Goal: Task Accomplishment & Management: Manage account settings

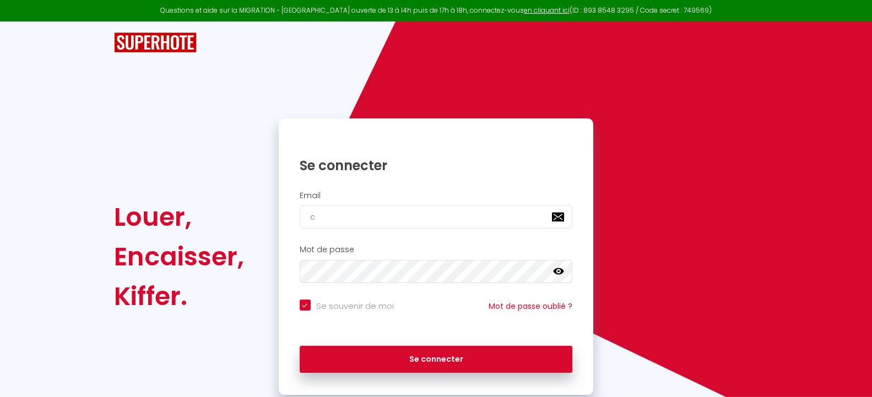
type input "co"
checkbox input "true"
type input "con"
checkbox input "true"
type input "cont"
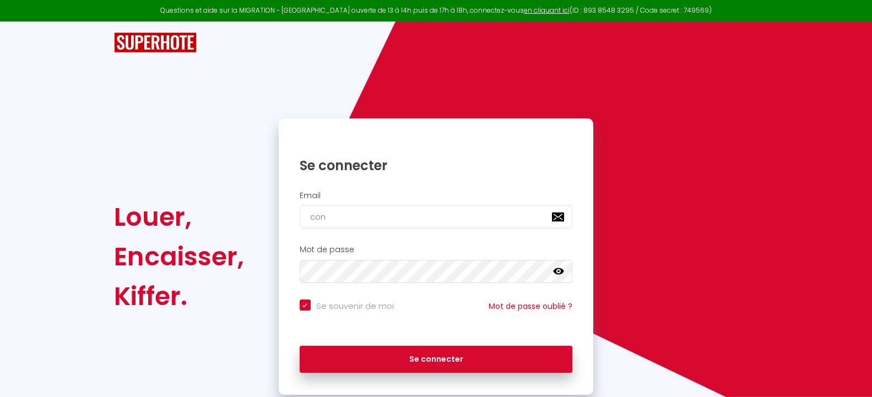
checkbox input "true"
type input "conta"
checkbox input "true"
type input "contac"
checkbox input "true"
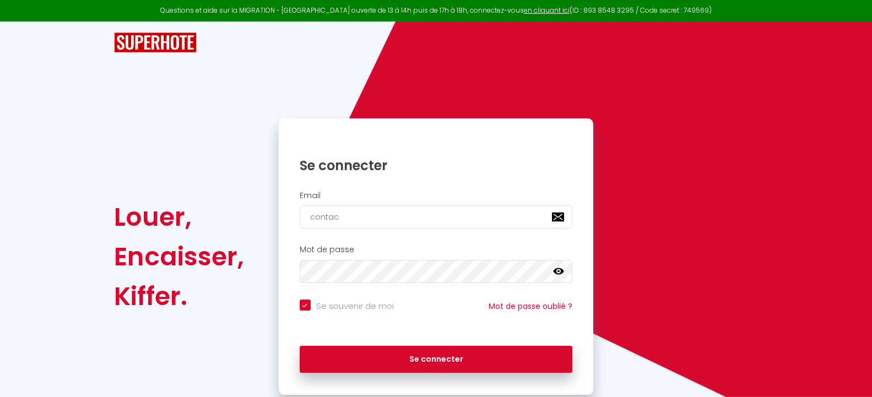
type input "contac t"
checkbox input "true"
type input "contac"
checkbox input "true"
type input "contact"
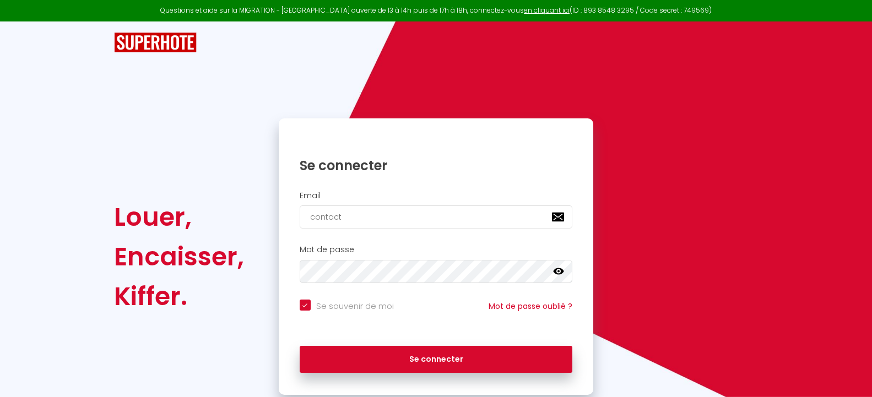
checkbox input "true"
type input "contact@"
checkbox input "true"
type input "contact@nmconcierger"
checkbox input "true"
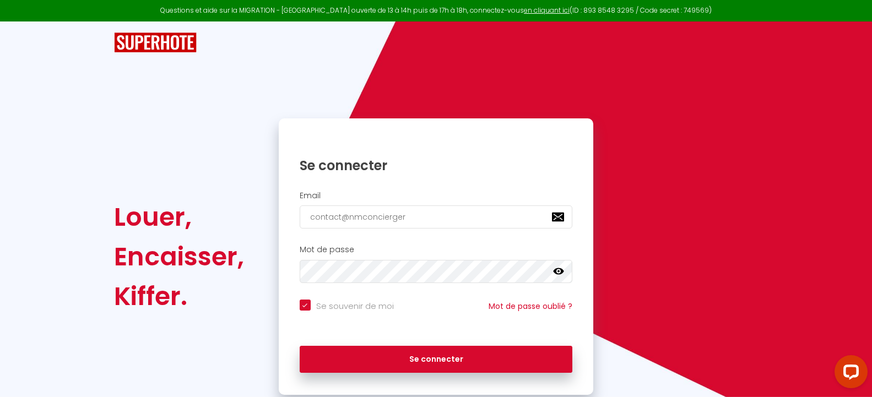
type input "contact@nmconciergeri"
checkbox input "true"
type input "contact@nmconciergerie"
checkbox input "true"
type input "contact@nmconciergerie."
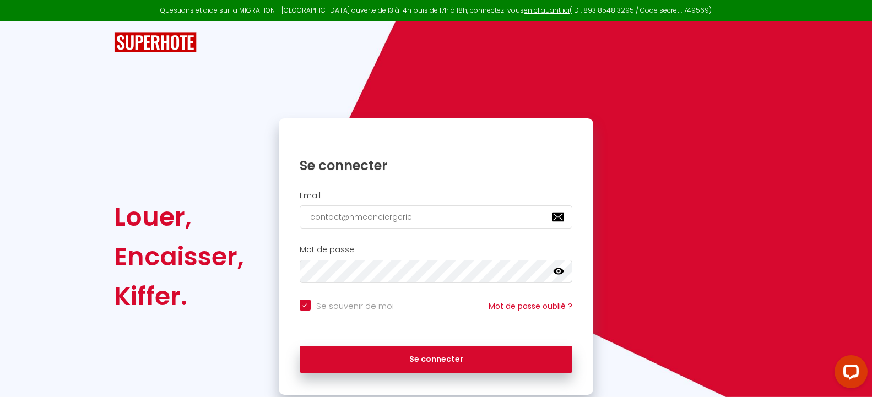
checkbox input "true"
type input "contact@nmconciergerie.f"
checkbox input "true"
type input "[EMAIL_ADDRESS][DOMAIN_NAME]"
checkbox input "true"
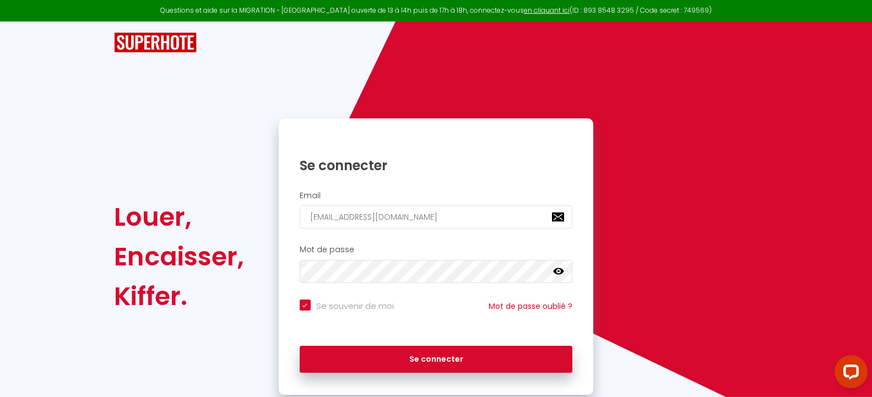
type input "[EMAIL_ADDRESS][DOMAIN_NAME]"
click at [300, 346] on button "Se connecter" at bounding box center [436, 360] width 273 height 28
checkbox input "true"
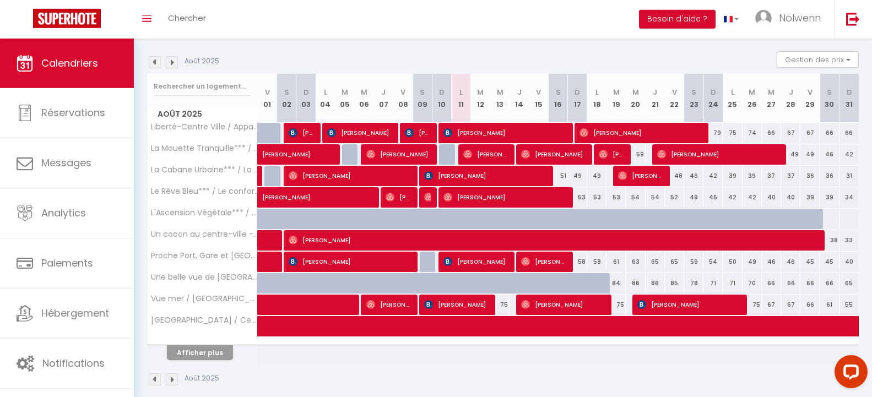
scroll to position [120, 0]
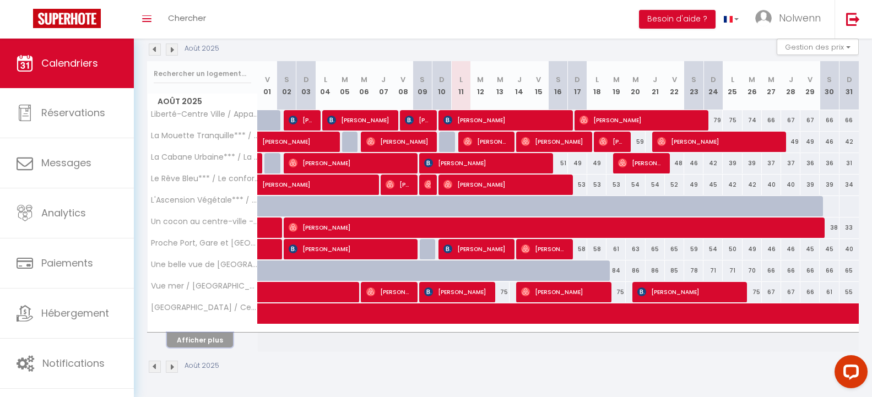
click at [195, 340] on button "Afficher plus" at bounding box center [200, 340] width 66 height 15
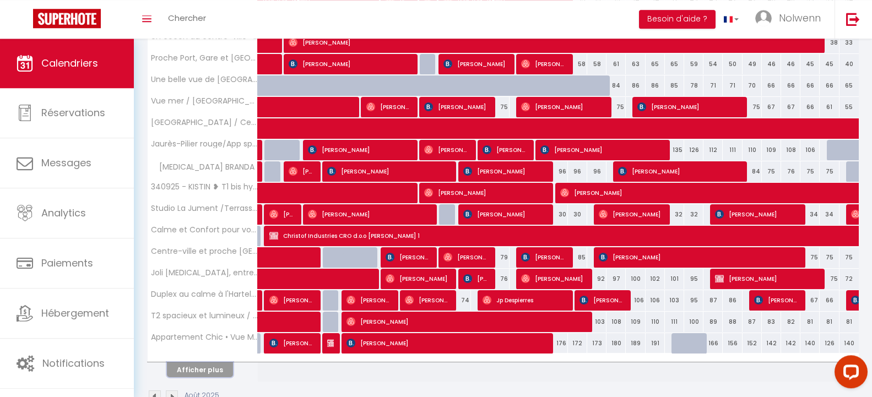
scroll to position [334, 0]
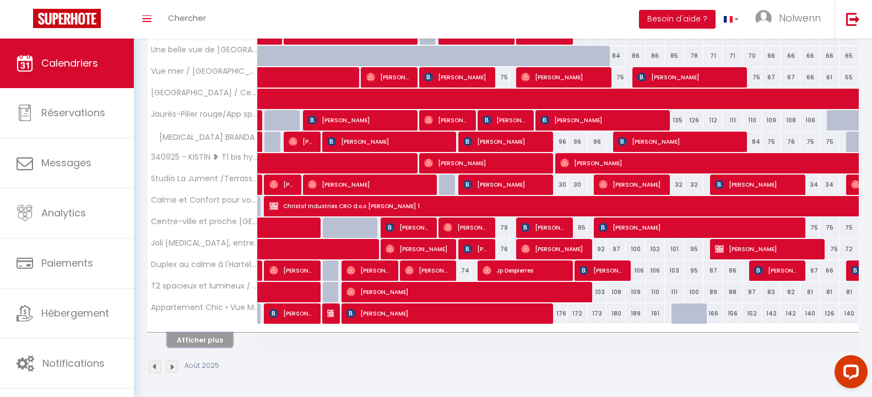
click at [188, 343] on button "Afficher plus" at bounding box center [200, 340] width 66 height 15
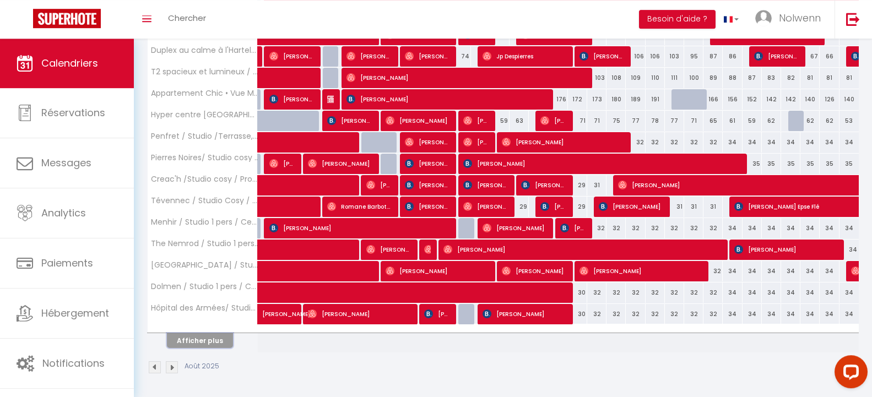
scroll to position [549, 0]
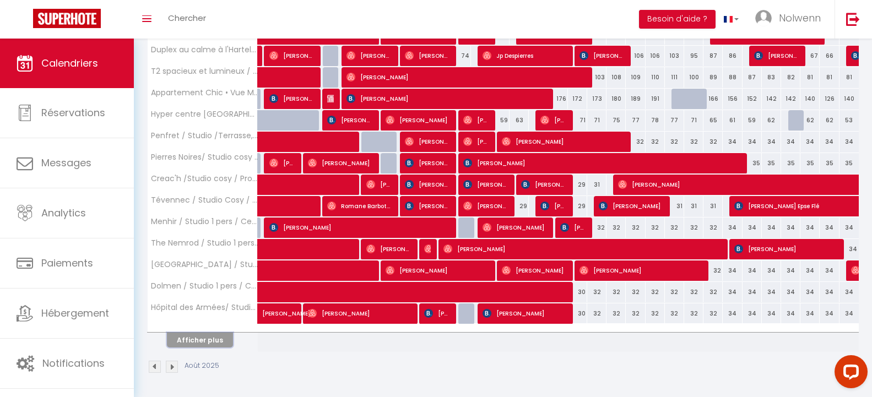
click at [200, 334] on button "Afficher plus" at bounding box center [200, 340] width 66 height 15
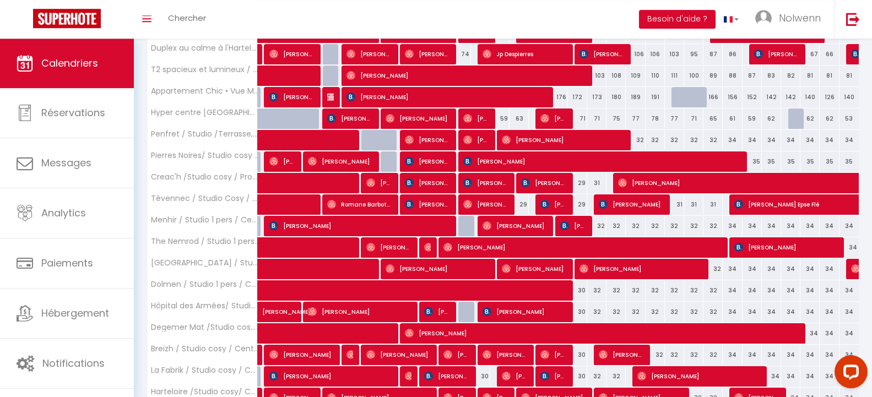
scroll to position [764, 0]
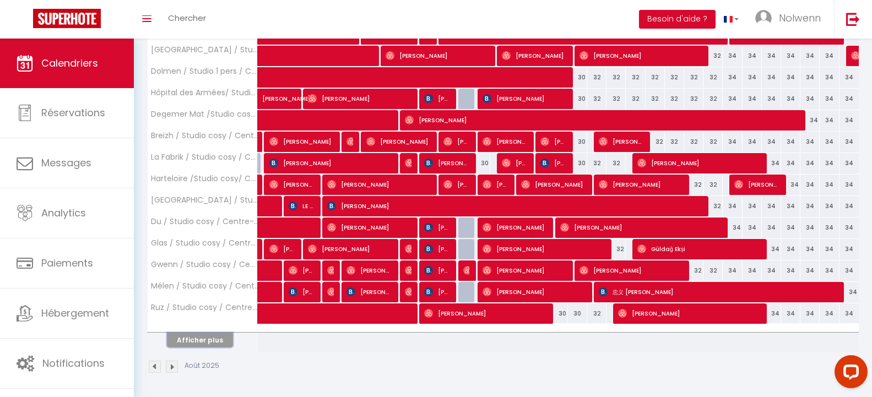
click at [194, 337] on button "Afficher plus" at bounding box center [200, 340] width 66 height 15
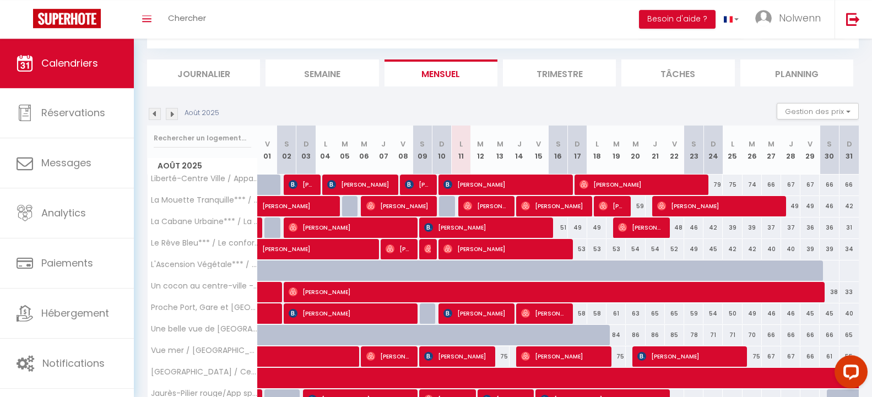
scroll to position [56, 0]
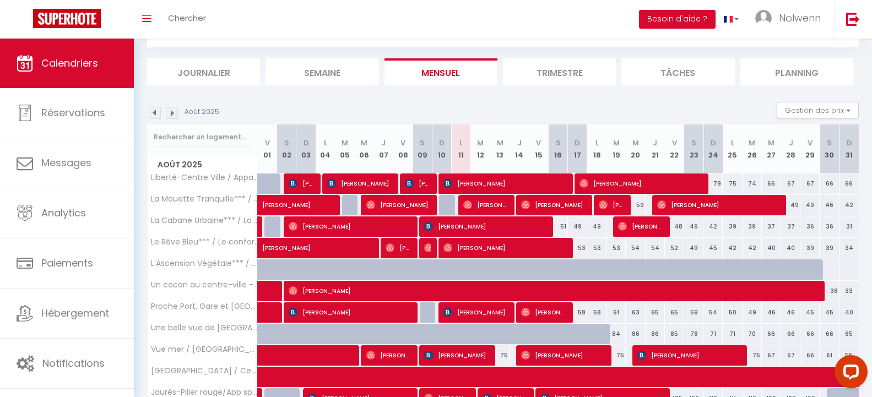
click at [489, 208] on span "[PERSON_NAME]" at bounding box center [485, 204] width 45 height 21
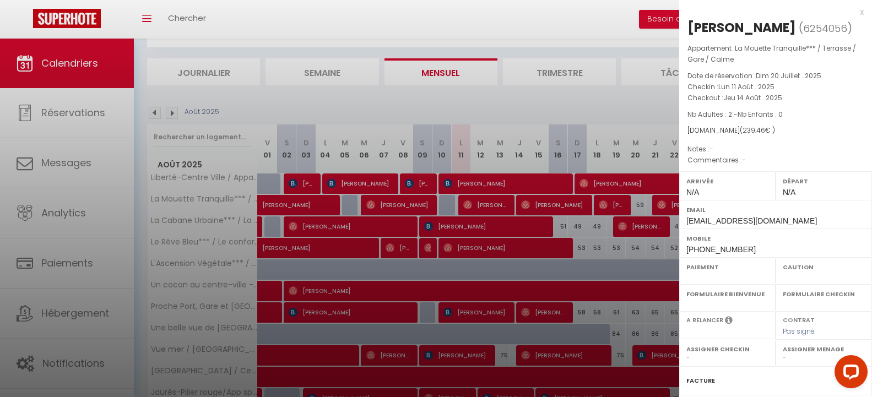
select select "OK"
select select "0"
select select "1"
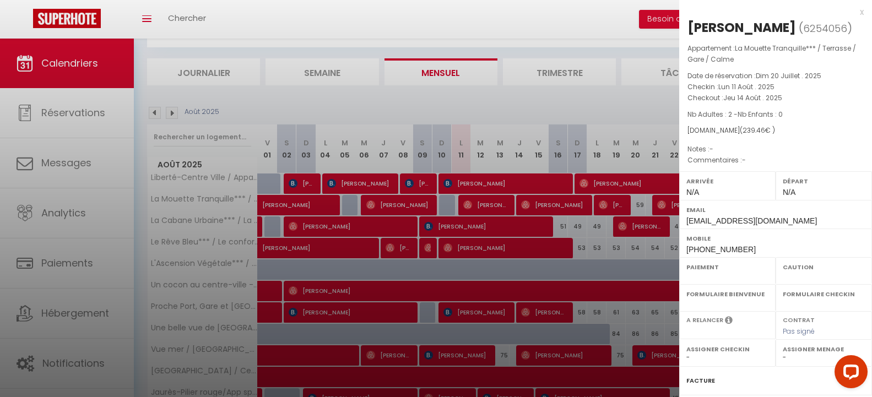
select select
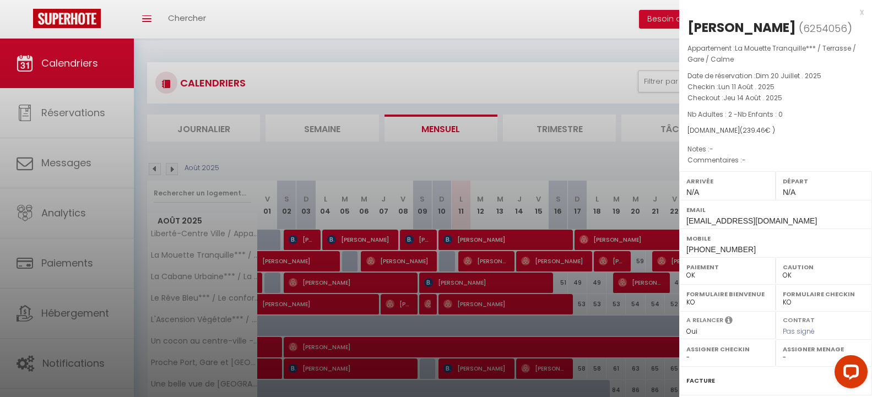
click at [852, 12] on div "x" at bounding box center [771, 12] width 184 height 13
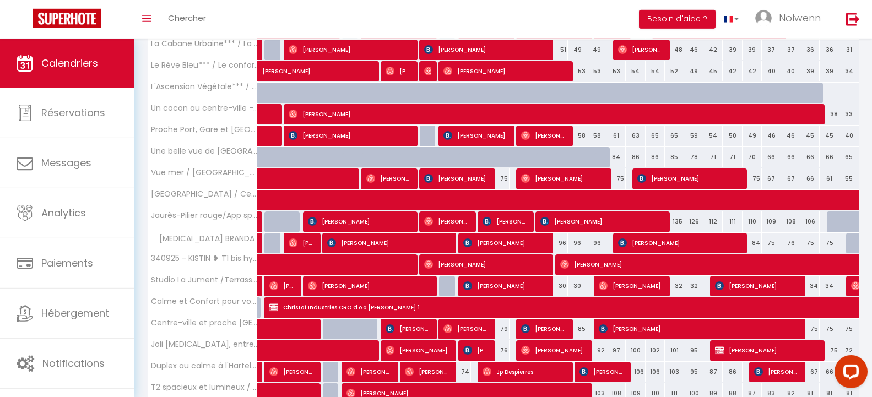
scroll to position [225, 0]
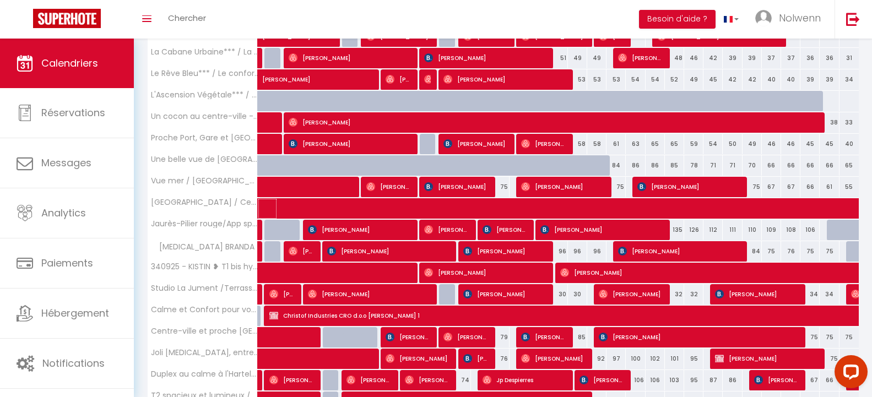
click at [267, 208] on link at bounding box center [267, 208] width 19 height 21
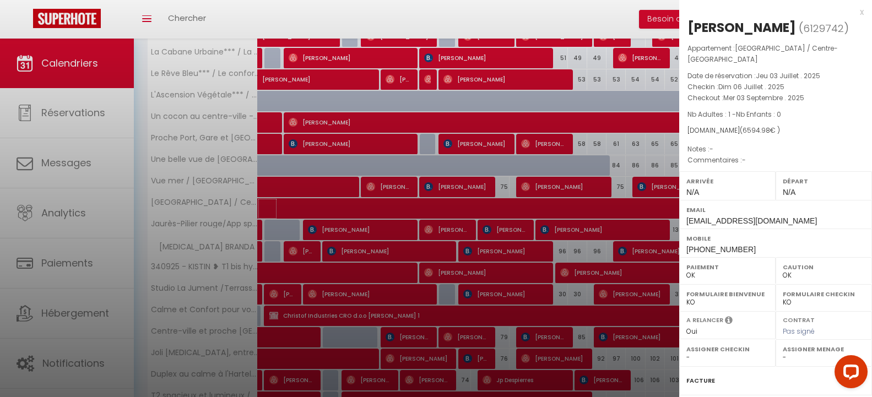
scroll to position [0, 0]
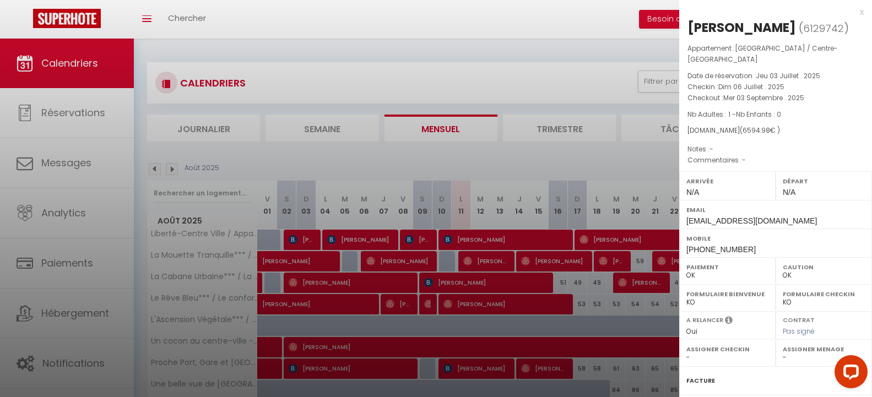
click at [852, 12] on div "x" at bounding box center [771, 12] width 184 height 13
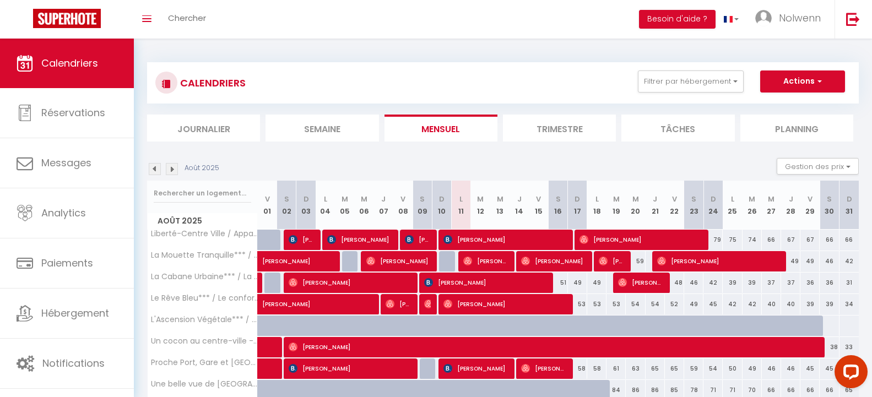
scroll to position [169, 0]
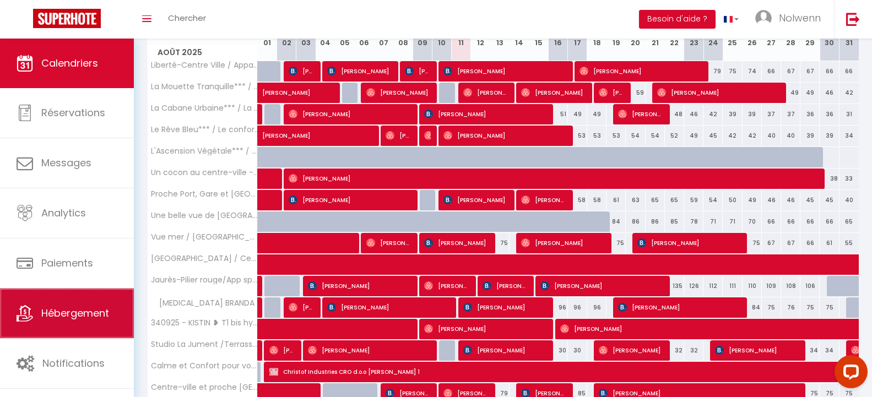
click at [77, 317] on span "Hébergement" at bounding box center [75, 313] width 68 height 14
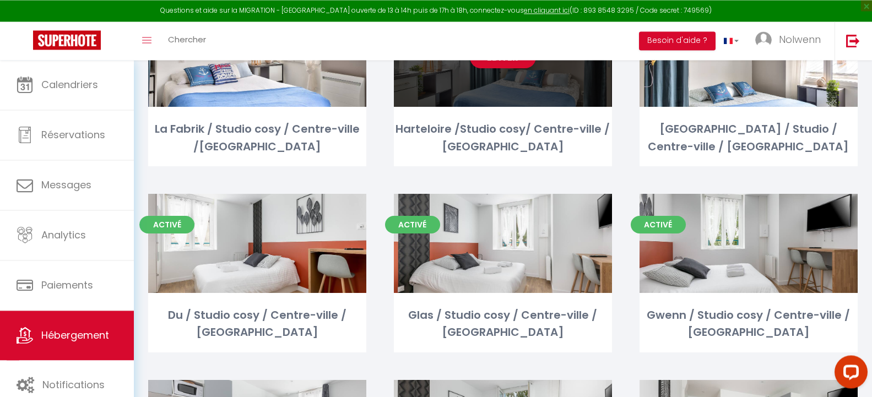
scroll to position [955, 0]
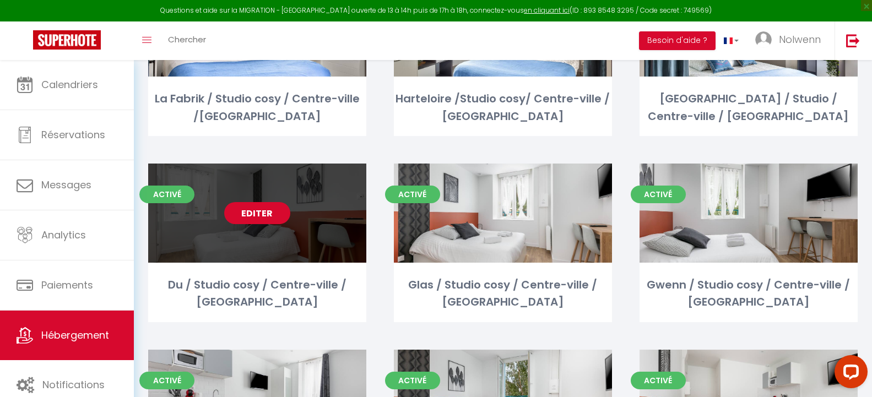
click at [262, 210] on link "Editer" at bounding box center [257, 213] width 66 height 22
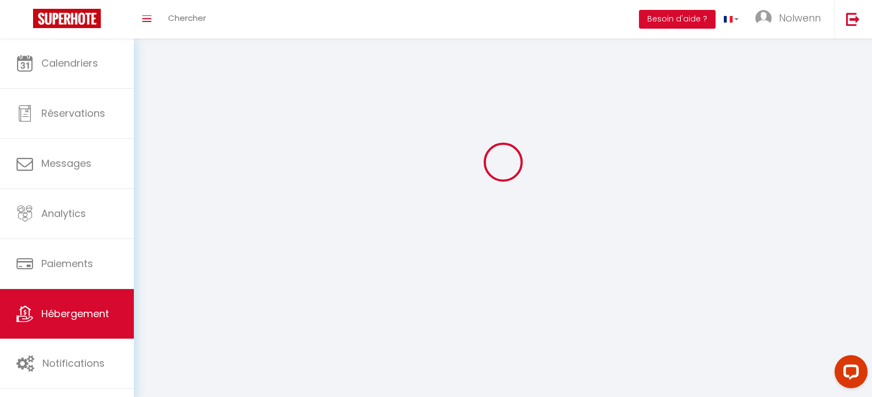
select select "1"
select select "28"
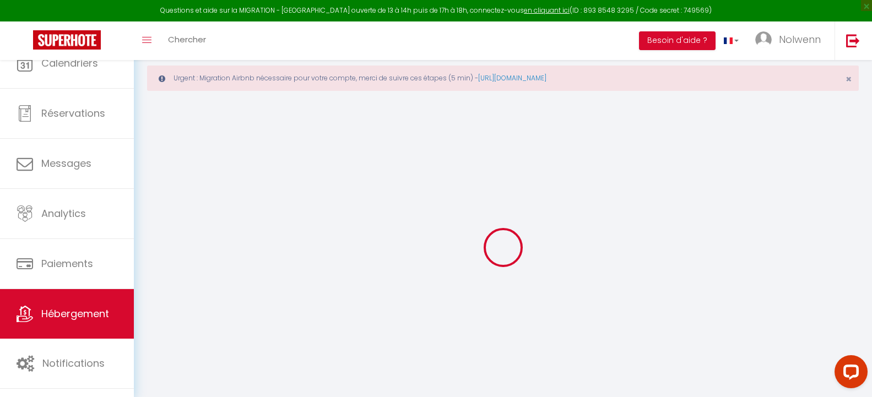
select select
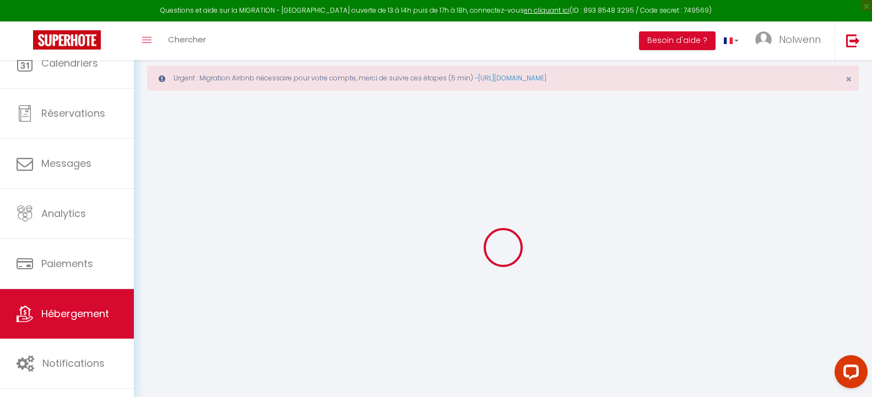
select select
checkbox input "false"
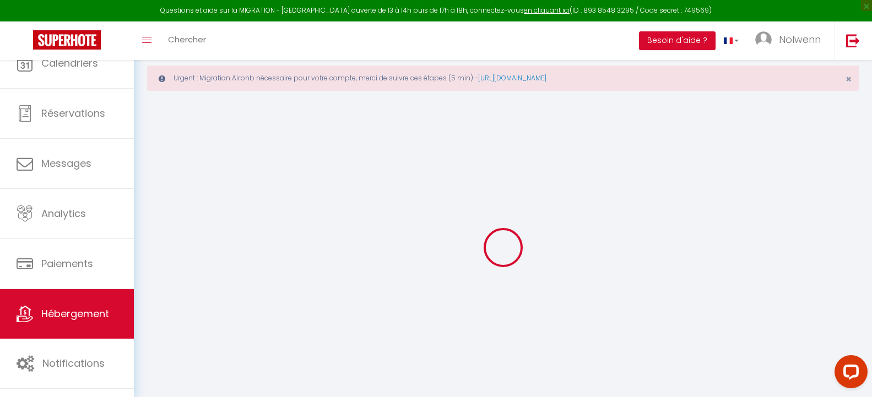
select select
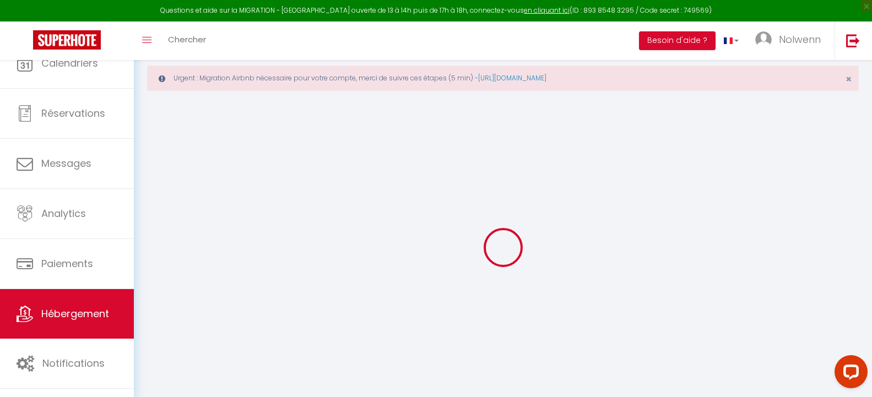
select select
checkbox input "false"
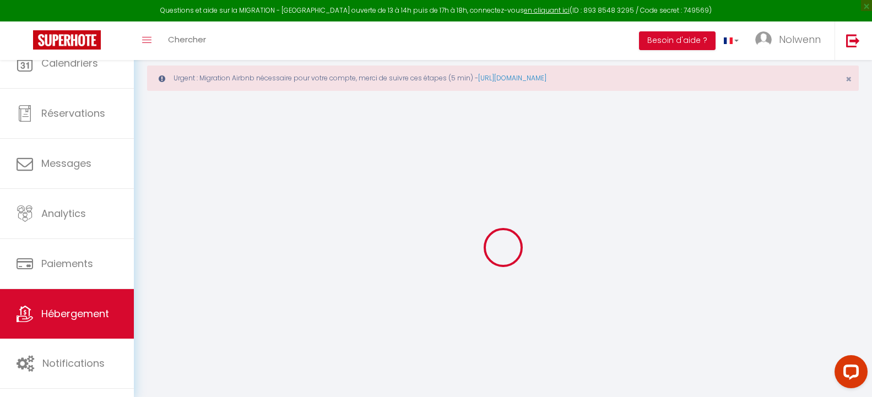
checkbox input "false"
select select
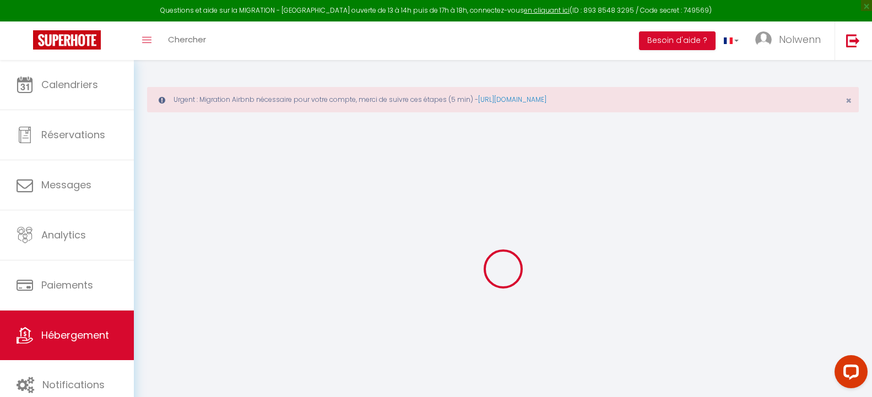
select select
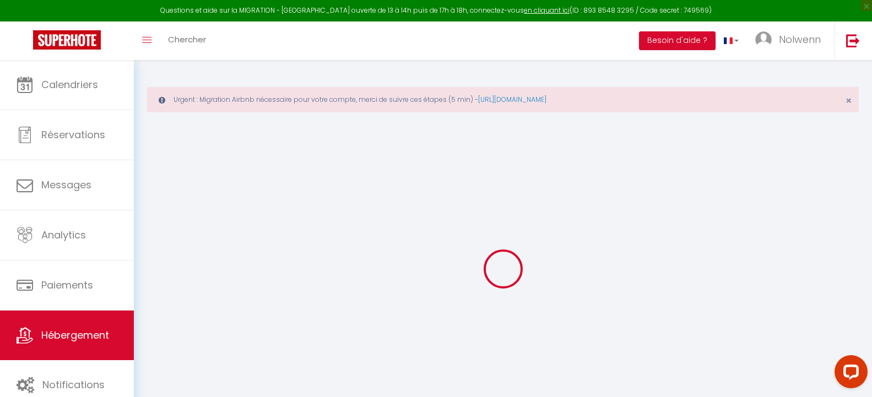
select select
checkbox input "false"
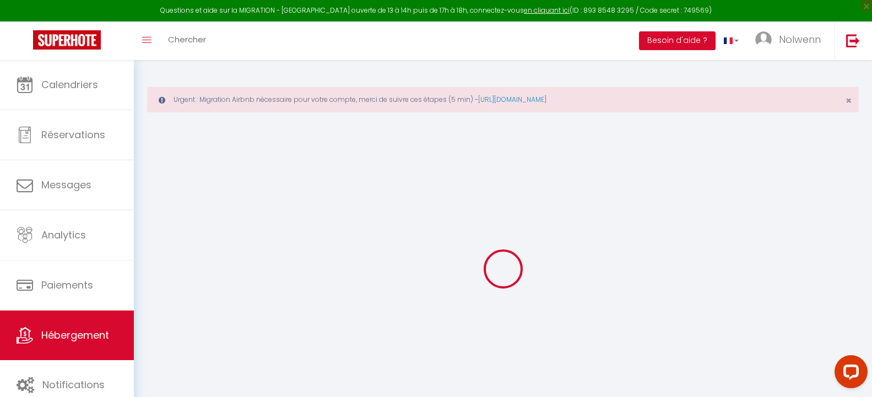
select select
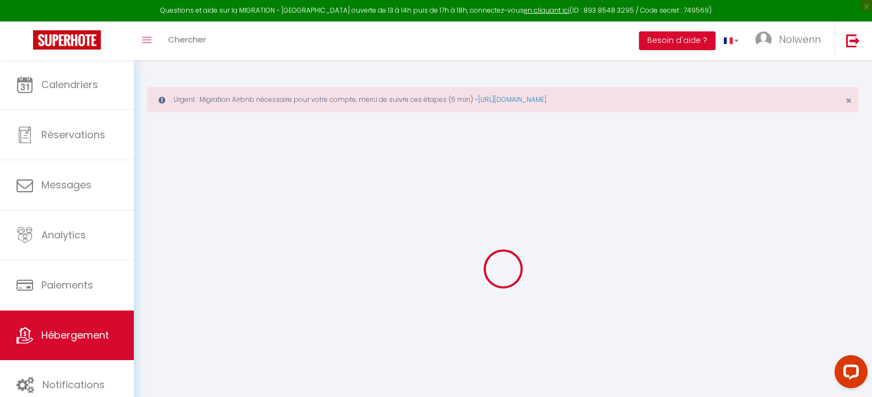
select select
checkbox input "false"
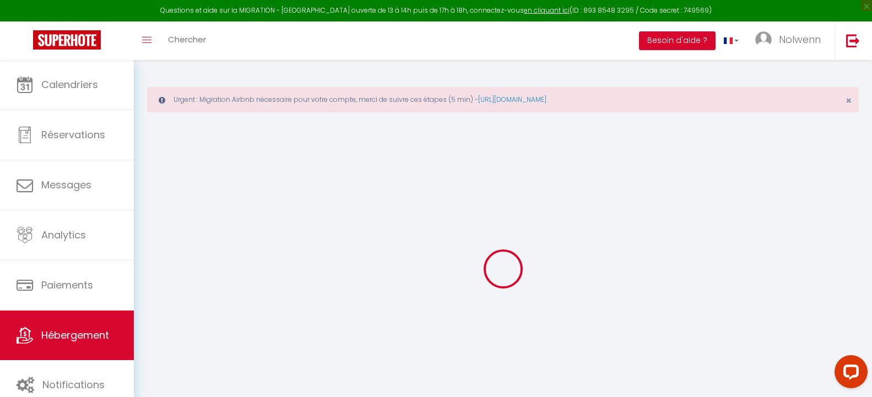
checkbox input "false"
select select
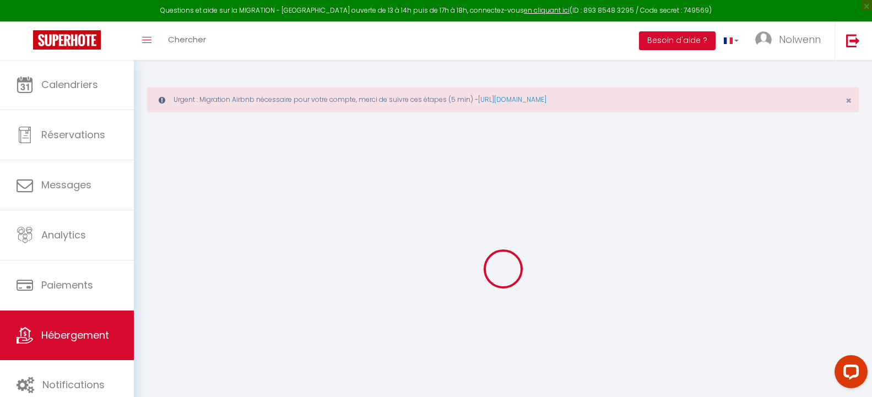
select select
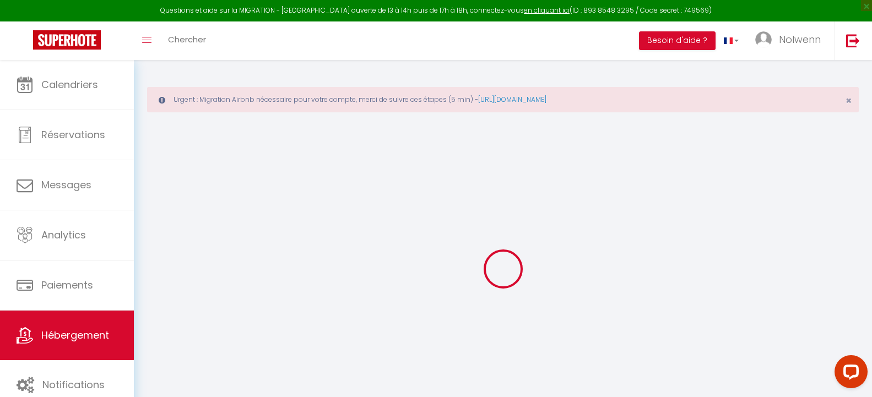
checkbox input "false"
select select
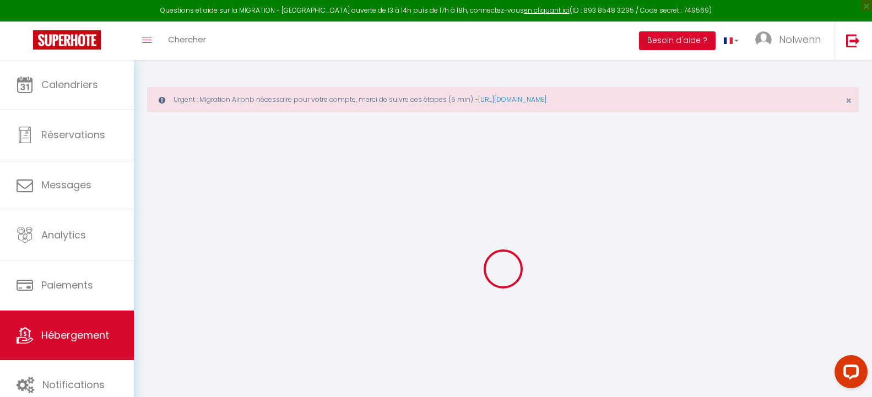
select select
type input "Du / Studio cosy / Centre-ville / [GEOGRAPHIC_DATA]"
type input "Nolwenn"
select select "2"
select select "0"
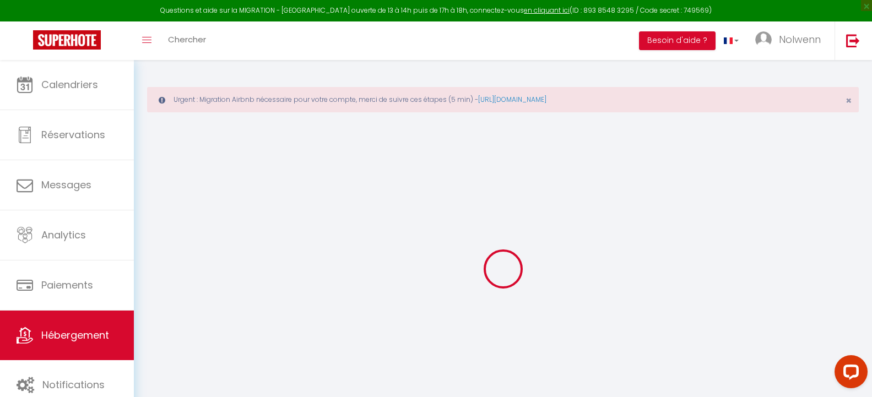
type input "36"
select select
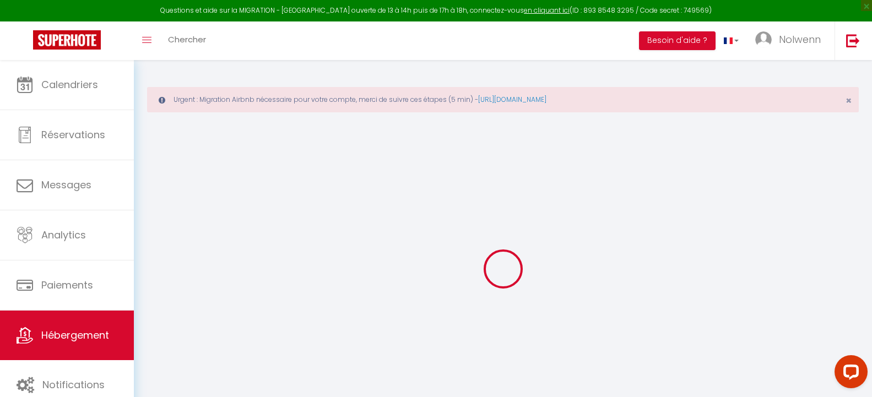
select select
type input "[STREET_ADDRESS]"
type input "29200"
type input "[GEOGRAPHIC_DATA]"
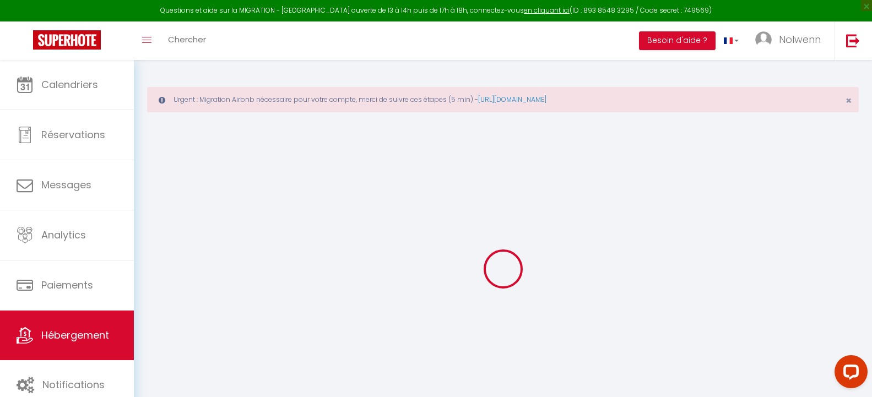
type input "[EMAIL_ADDRESS][DOMAIN_NAME]"
select select
checkbox input "false"
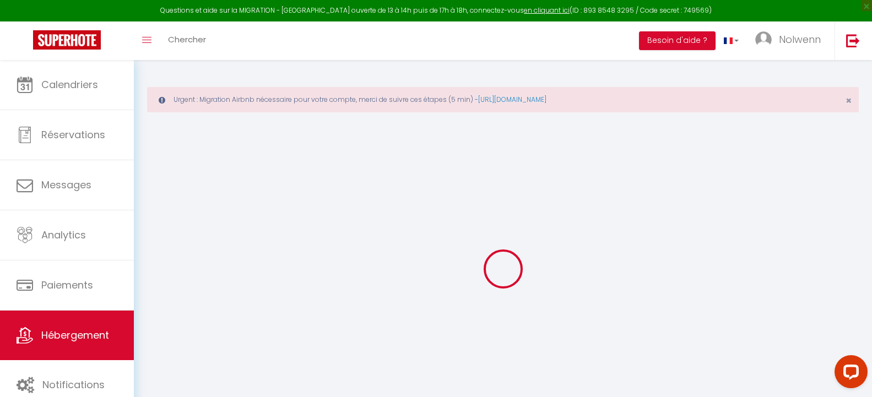
checkbox input "false"
type input "0"
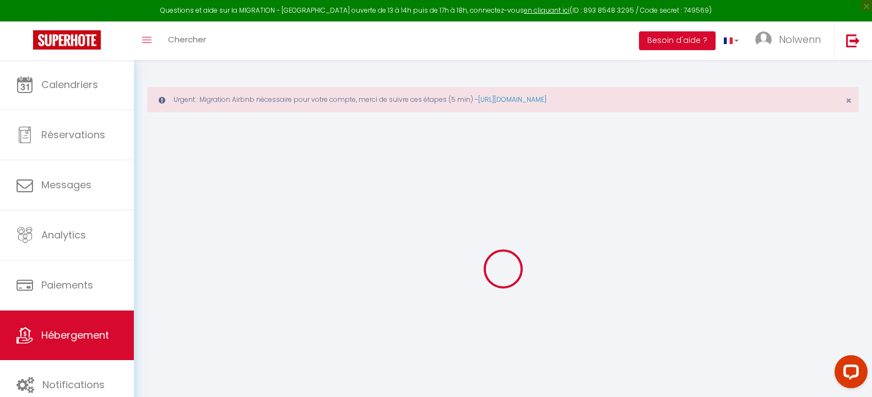
select select
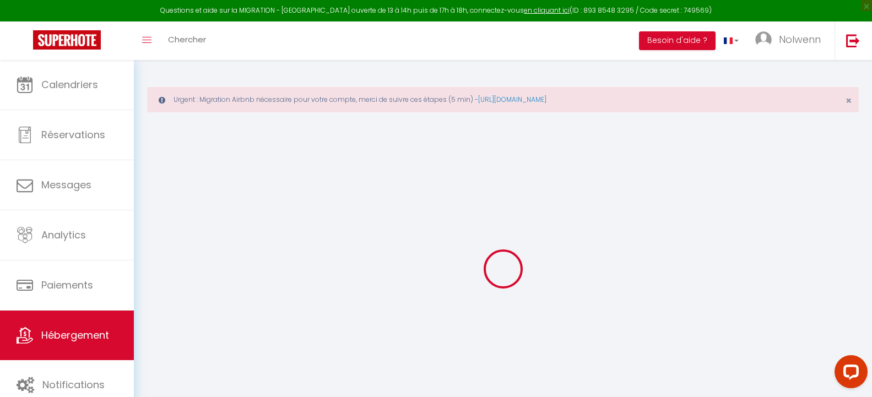
select select
checkbox input "false"
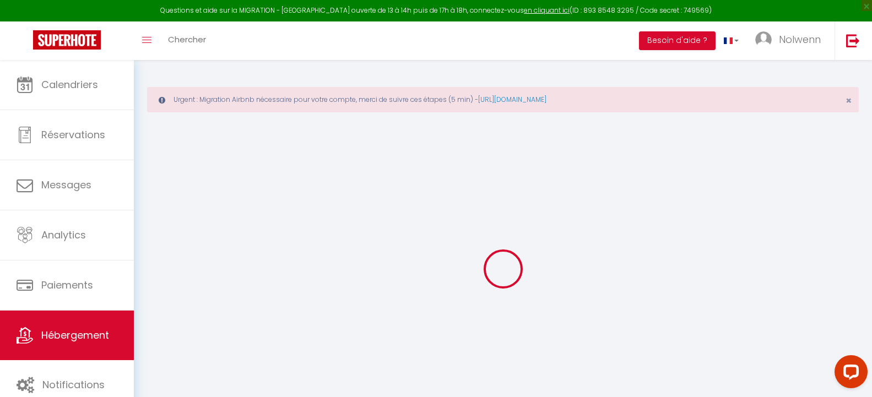
checkbox input "false"
select select
checkbox input "false"
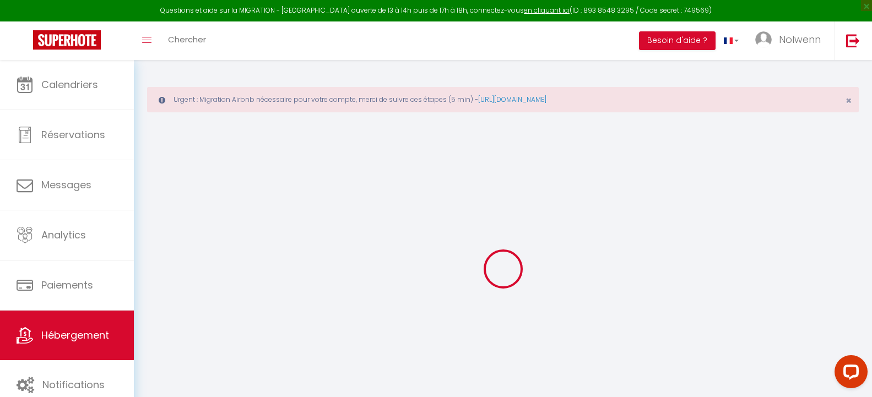
checkbox input "false"
select select "16:00"
select select
select select "11:00"
select select "30"
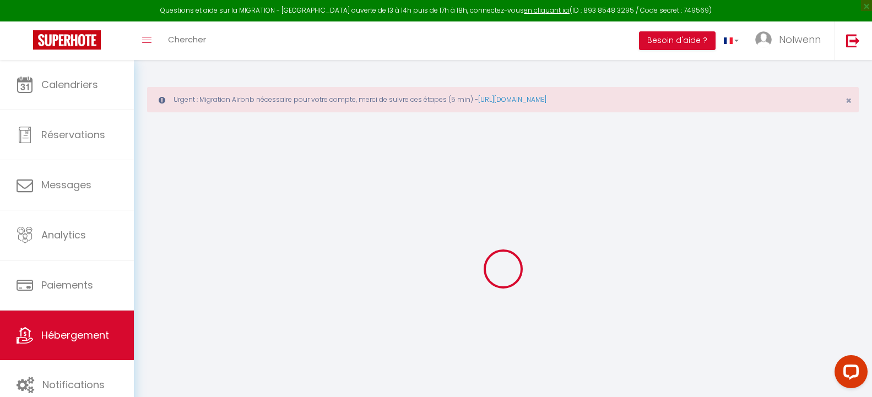
select select "120"
select select "10:00"
select select
checkbox input "false"
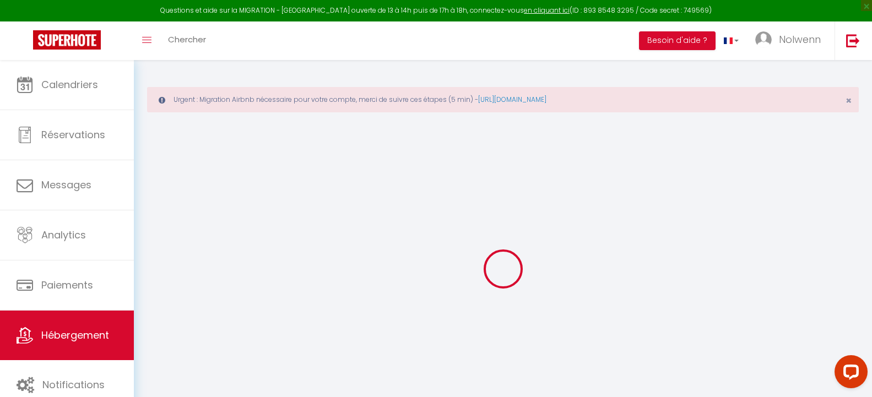
checkbox input "false"
select select
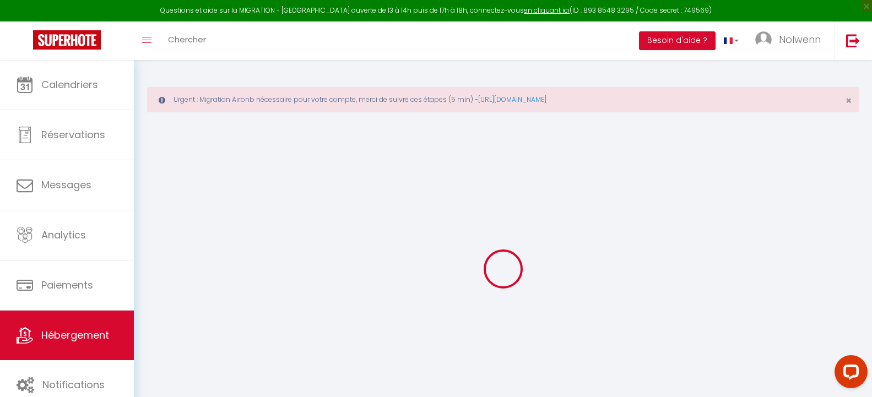
checkbox input "false"
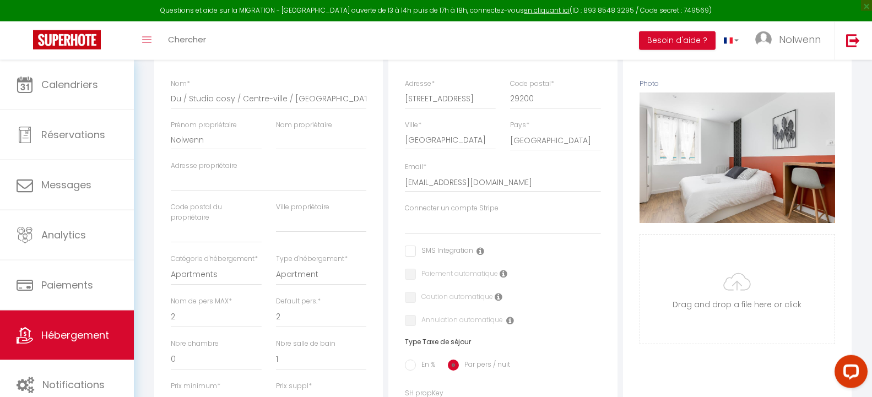
select select
checkbox input "false"
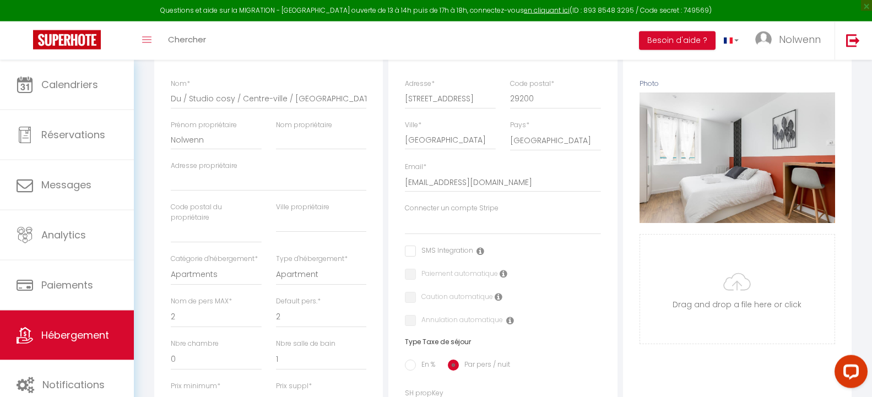
checkbox input "false"
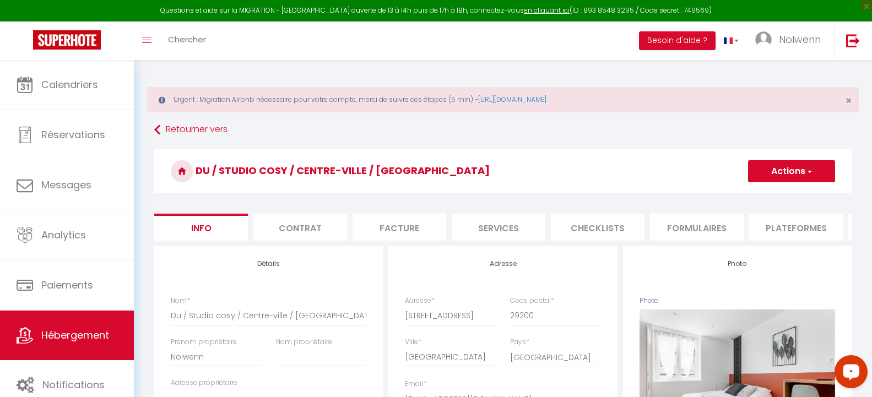
click at [850, 371] on circle "Open LiveChat chat widget" at bounding box center [851, 371] width 2 height 2
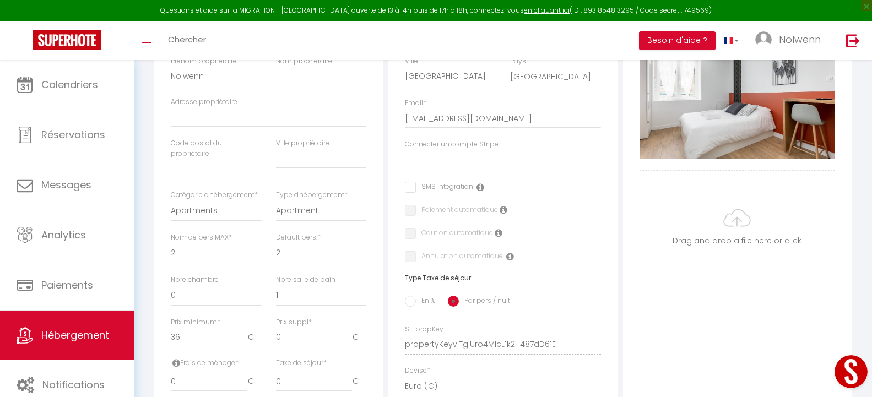
scroll to position [112, 0]
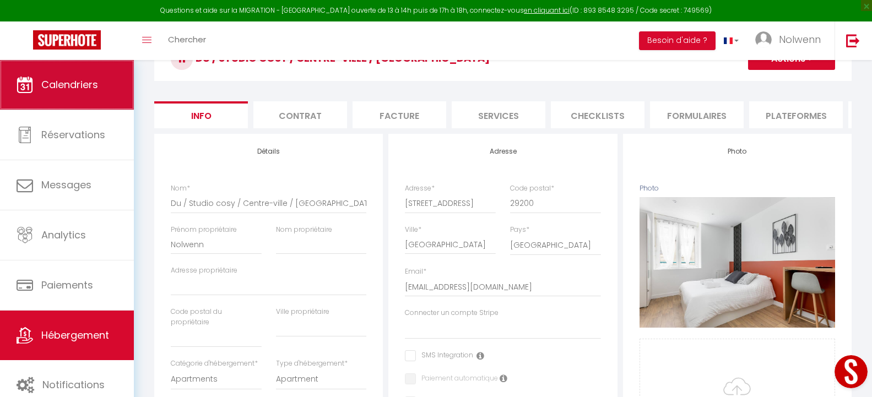
click at [66, 82] on span "Calendriers" at bounding box center [69, 85] width 57 height 14
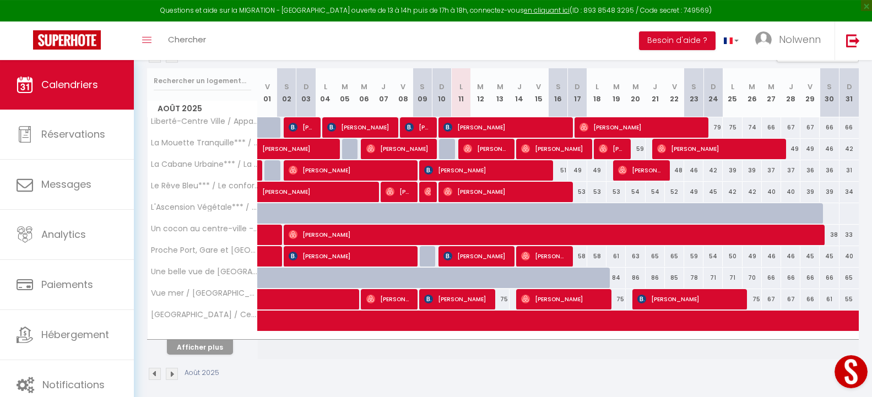
scroll to position [188, 0]
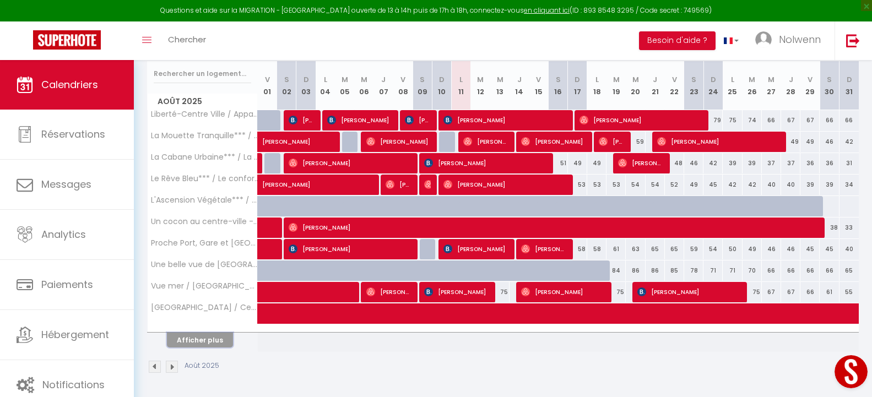
click at [195, 344] on button "Afficher plus" at bounding box center [200, 340] width 66 height 15
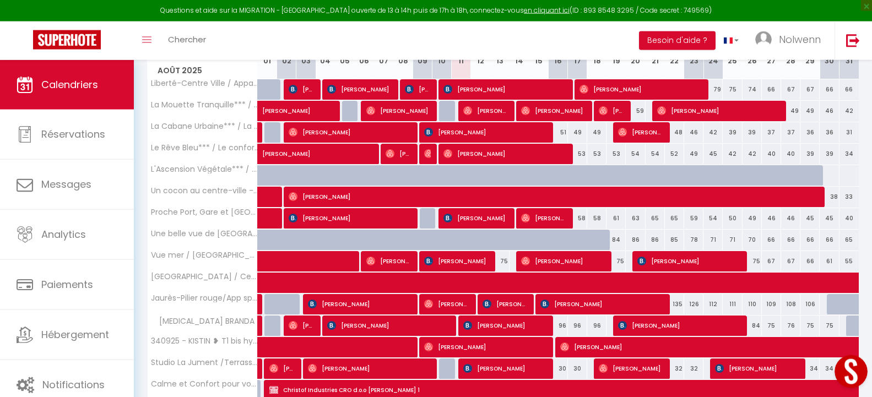
scroll to position [244, 0]
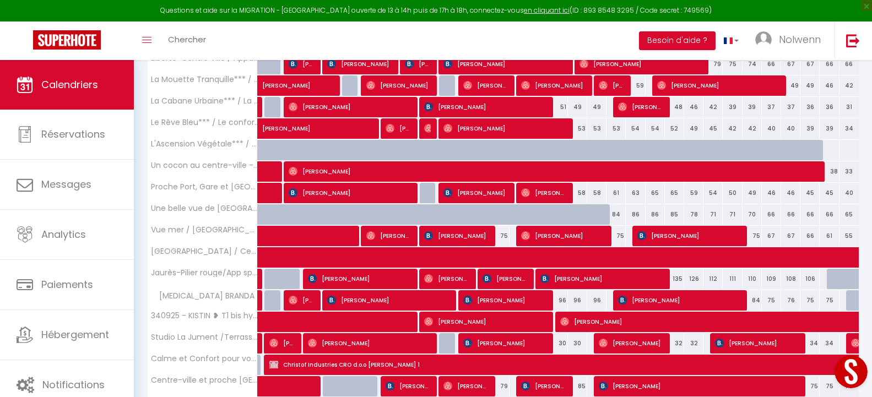
click at [491, 285] on span "[PERSON_NAME]" at bounding box center [504, 278] width 45 height 21
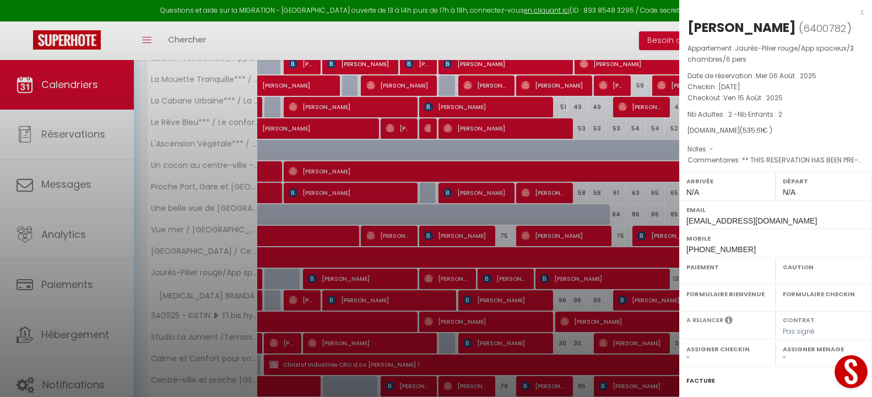
select select "OK"
select select "KO"
select select "0"
select select "1"
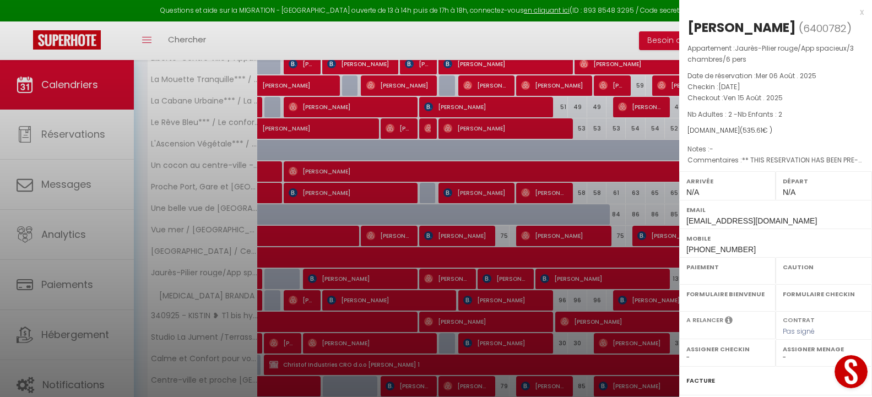
select select
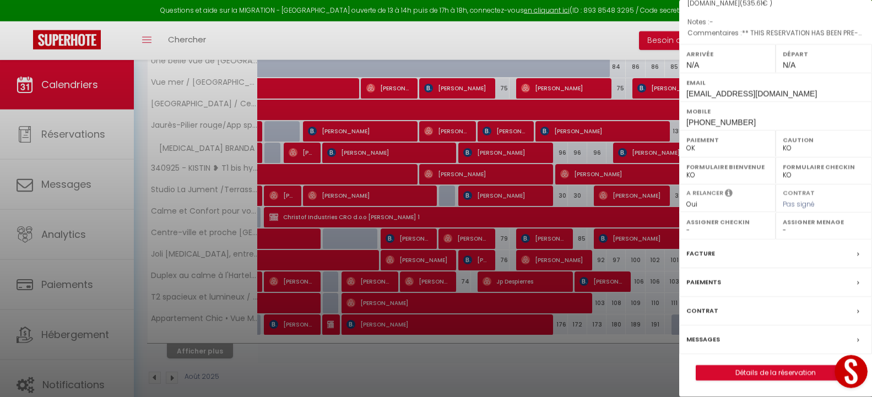
scroll to position [403, 0]
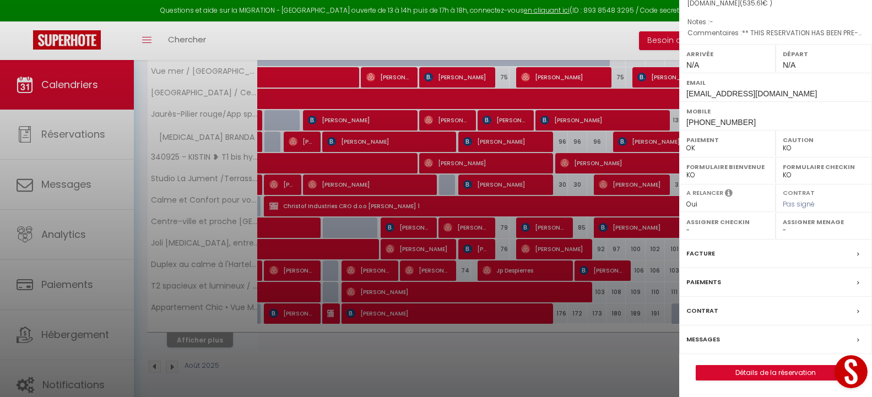
click at [697, 334] on label "Messages" at bounding box center [703, 340] width 34 height 12
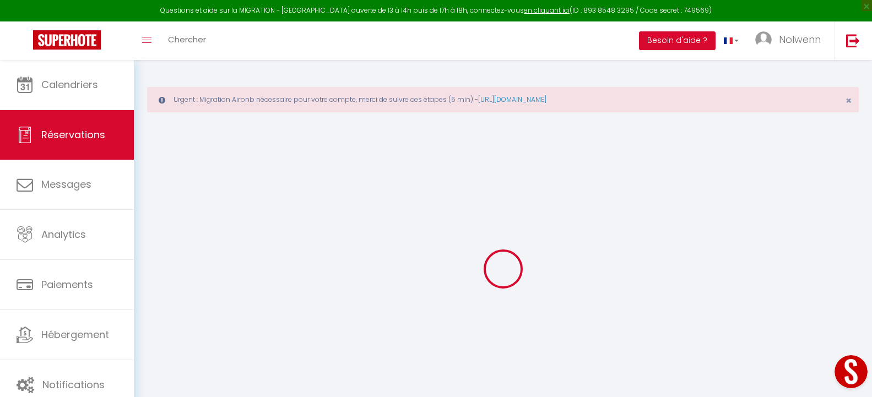
select select
checkbox input "false"
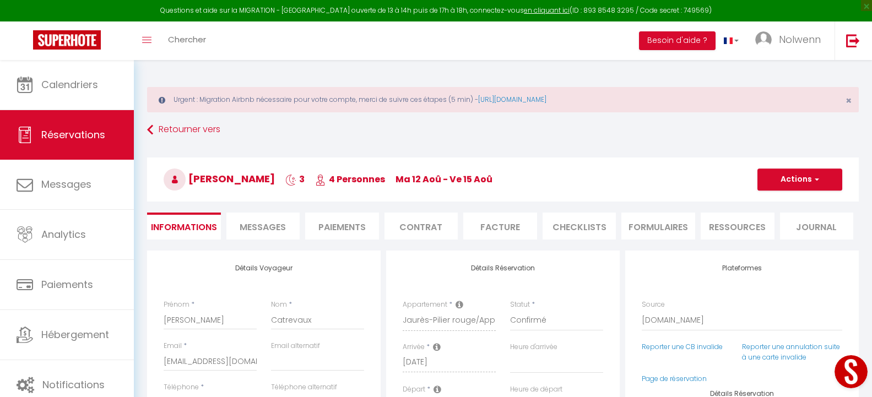
select select
checkbox input "false"
type textarea "** THIS RESERVATION HAS BEEN PRE-PAID ** Reservation has a cancellation grace p…"
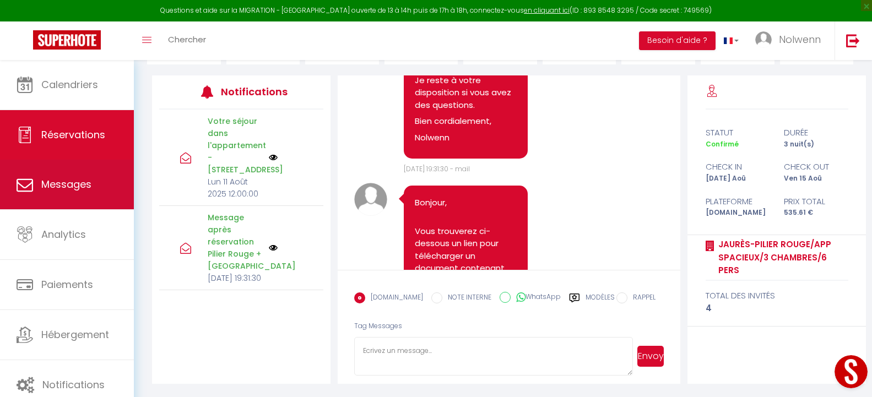
scroll to position [222, 0]
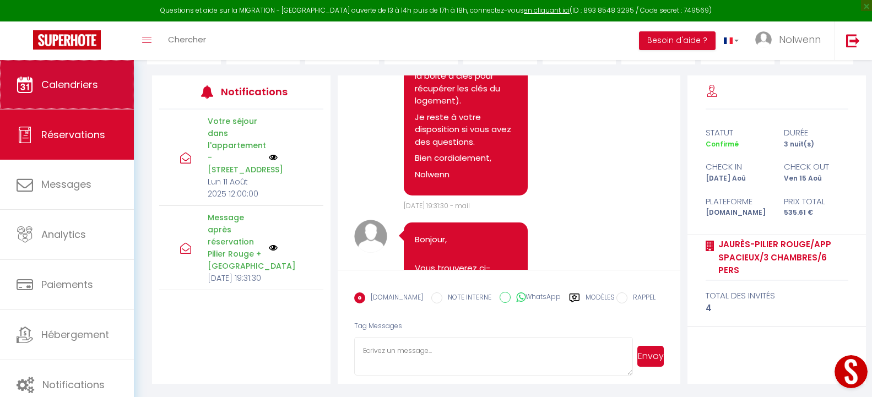
click at [83, 94] on link "Calendriers" at bounding box center [67, 85] width 134 height 50
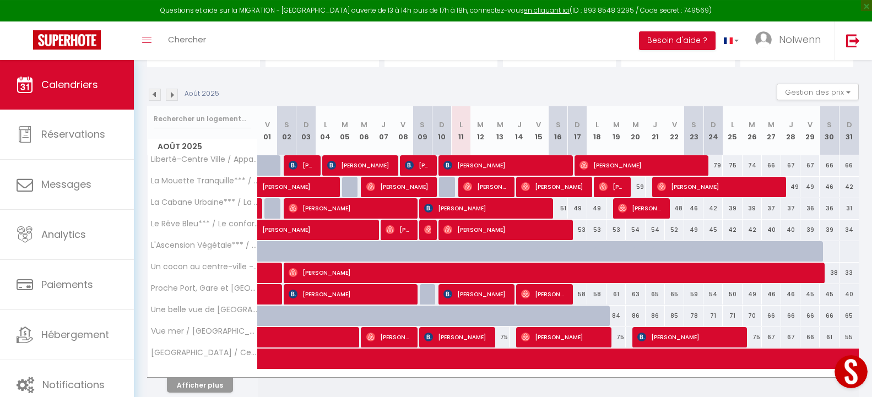
scroll to position [188, 0]
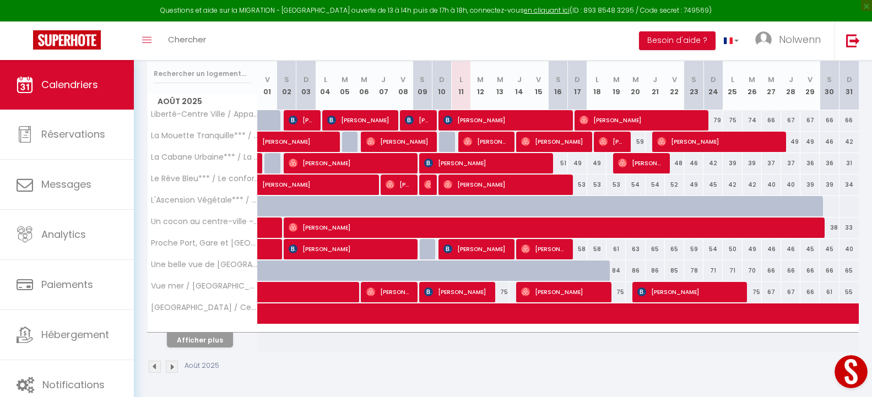
click at [454, 287] on span "[PERSON_NAME]" at bounding box center [456, 291] width 64 height 21
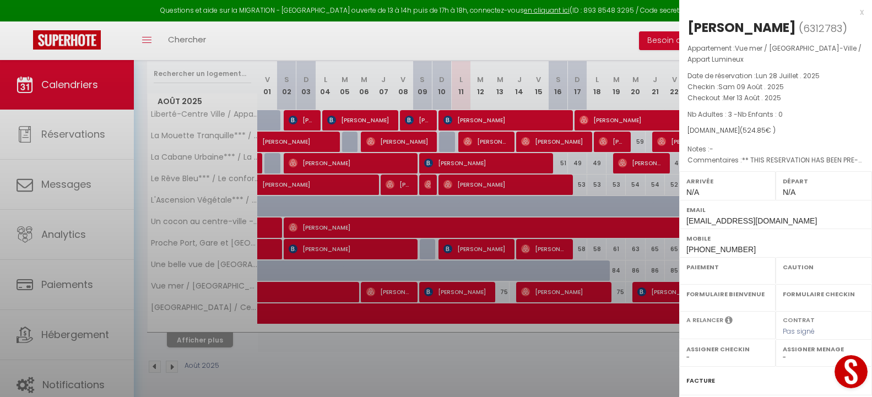
select select "OK"
select select "0"
select select "1"
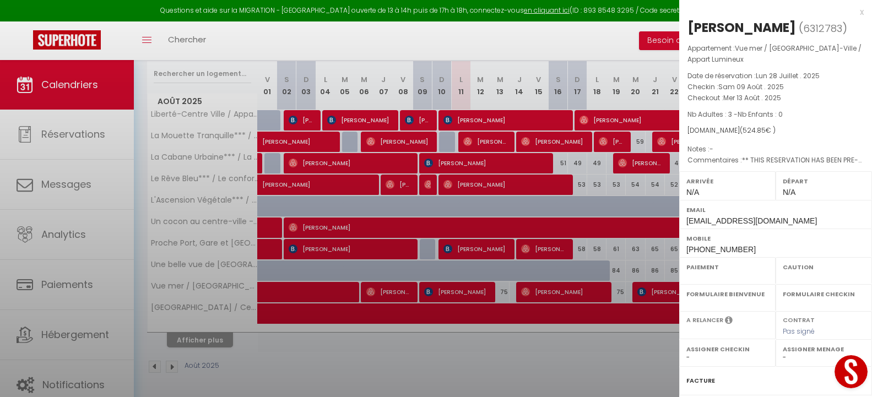
select select
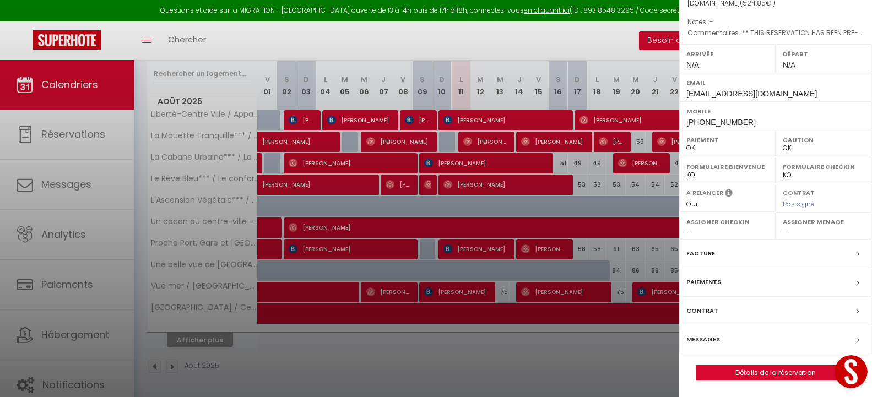
scroll to position [0, 0]
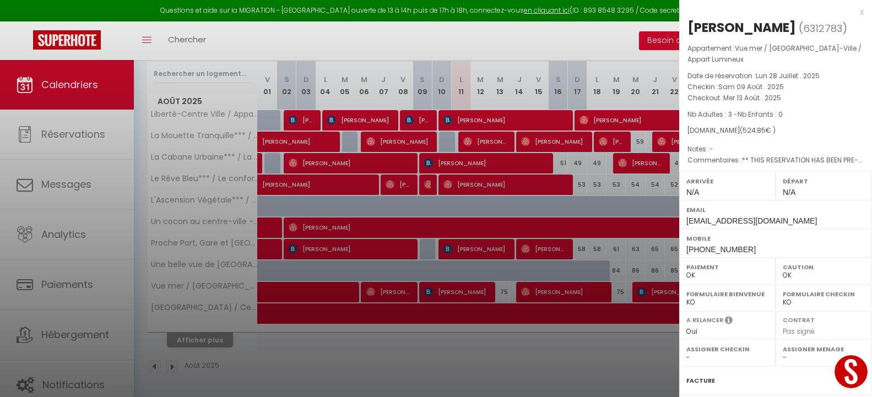
click at [851, 13] on div "x" at bounding box center [771, 12] width 184 height 13
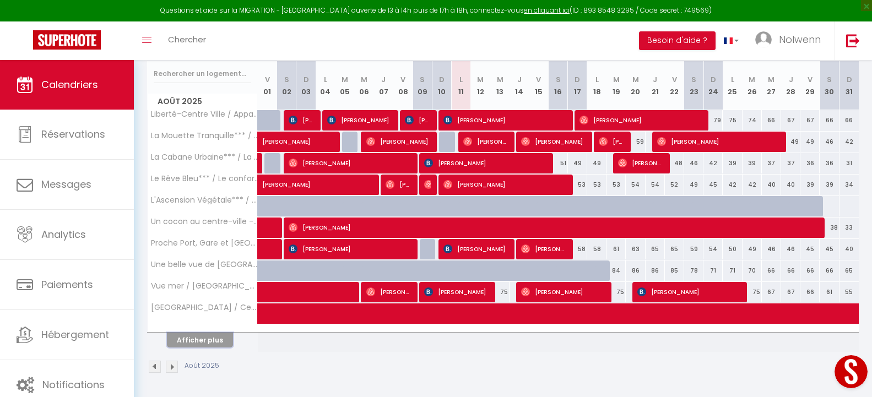
click at [190, 344] on button "Afficher plus" at bounding box center [200, 340] width 66 height 15
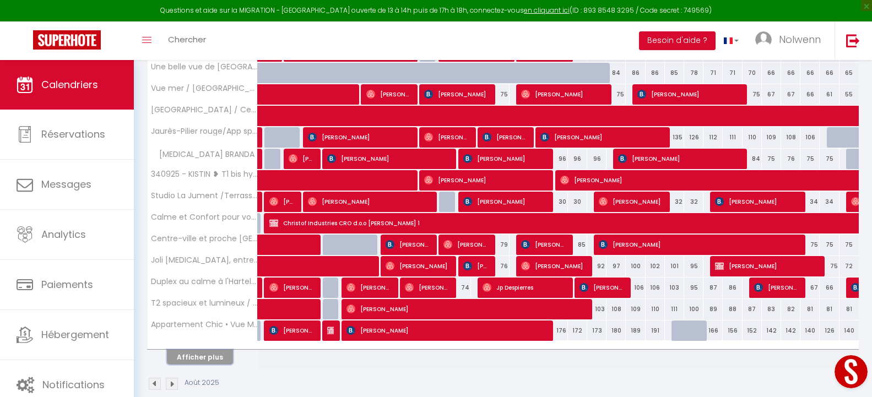
scroll to position [403, 0]
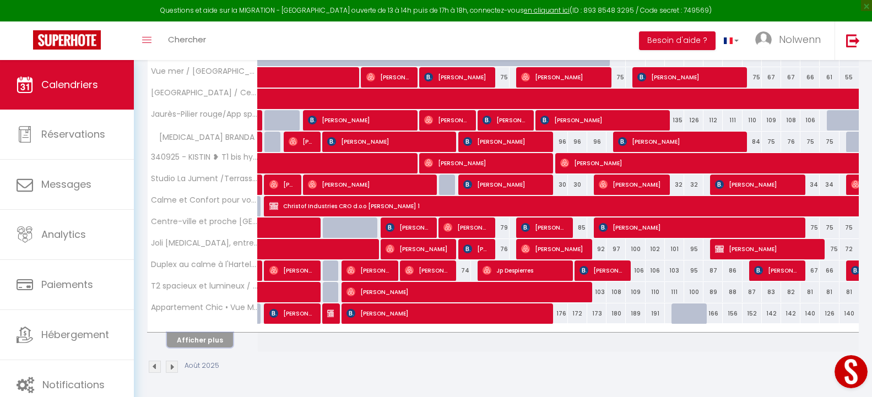
click at [204, 339] on button "Afficher plus" at bounding box center [200, 340] width 66 height 15
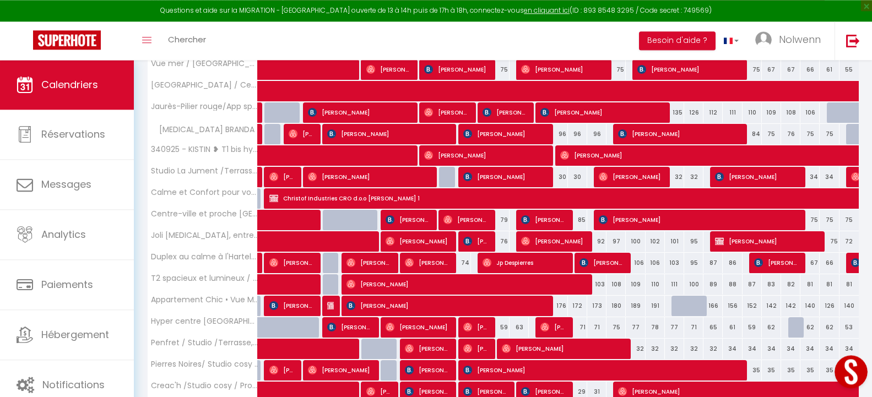
scroll to position [336, 0]
